Goal: Book appointment/travel/reservation

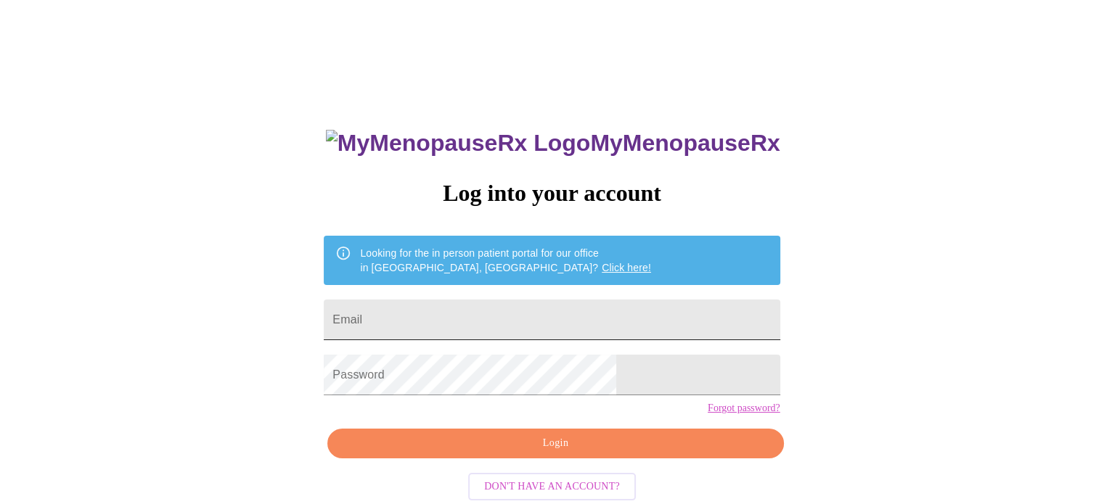
click at [645, 313] on input "Email" at bounding box center [552, 320] width 456 height 41
type input "sharryn.m.cash@gmail.com"
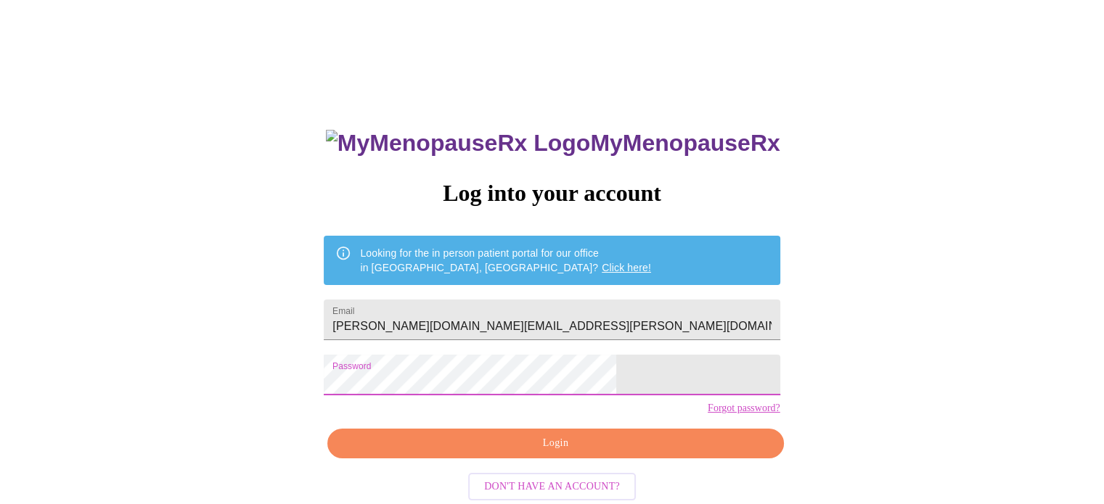
click at [581, 453] on span "Login" at bounding box center [555, 444] width 422 height 18
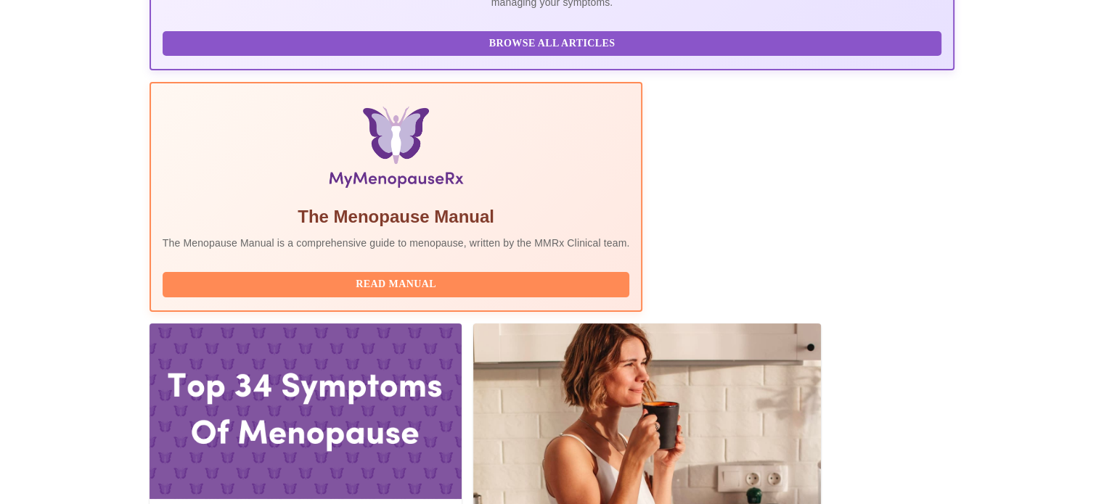
scroll to position [431, 0]
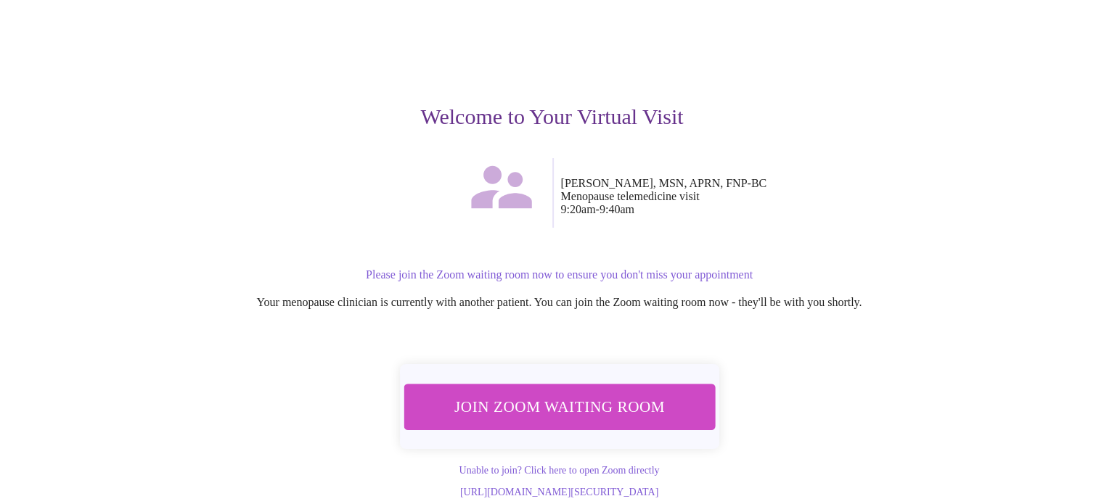
scroll to position [94, 0]
click at [639, 393] on span "Join Zoom Waiting Room" at bounding box center [558, 406] width 273 height 27
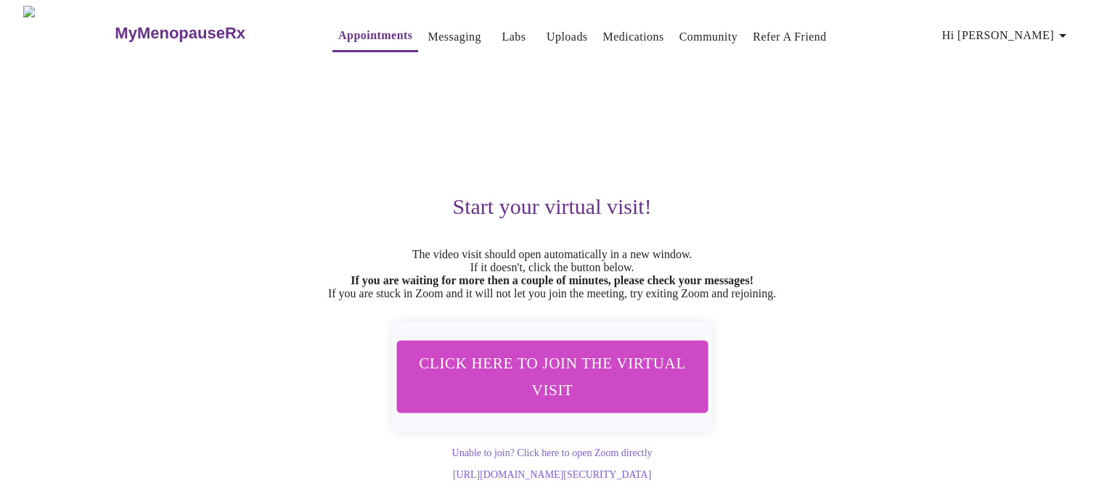
scroll to position [12, 0]
